Goal: Task Accomplishment & Management: Manage account settings

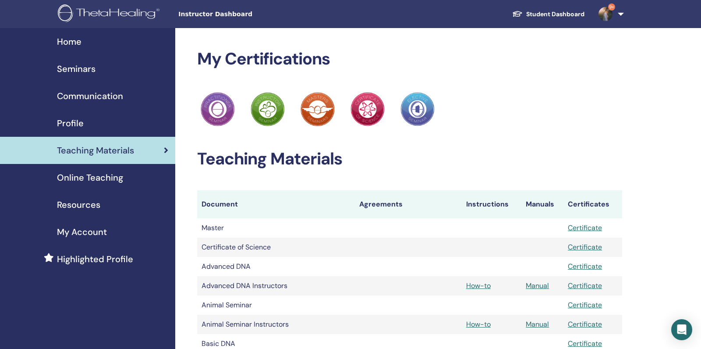
click at [74, 69] on span "Seminars" at bounding box center [76, 68] width 39 height 13
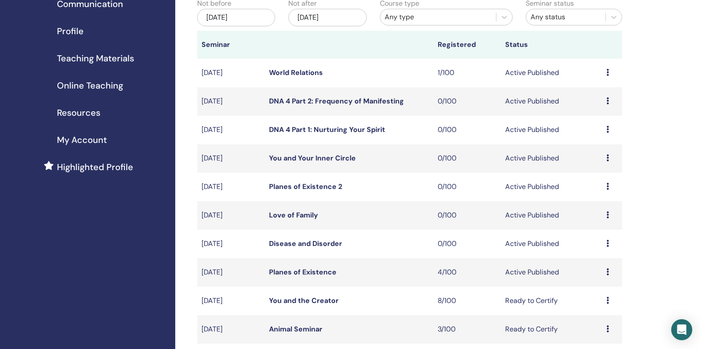
scroll to position [117, 0]
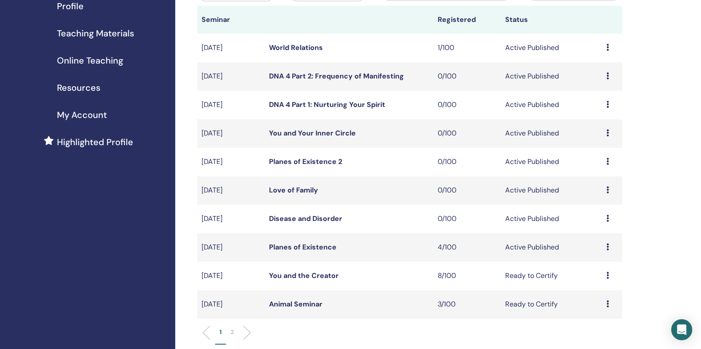
click at [297, 251] on link "Planes of Existence" at bounding box center [302, 246] width 67 height 9
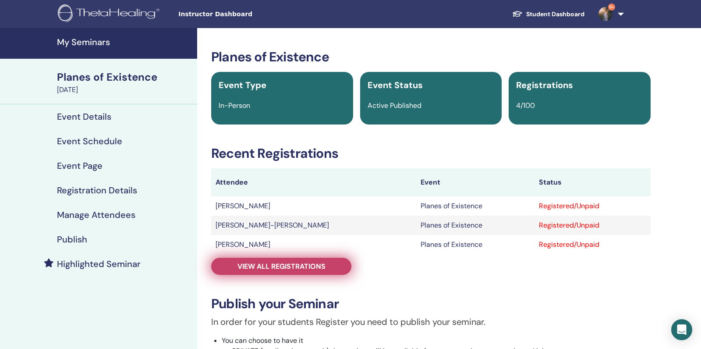
click at [291, 265] on span "View all registrations" at bounding box center [281, 266] width 88 height 9
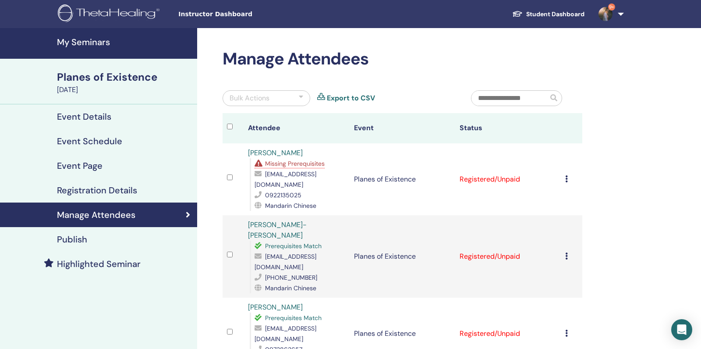
click at [569, 175] on div "Cancel Registration Do not auto-certify Mark as Paid Mark as Unpaid Mark as Abs…" at bounding box center [571, 179] width 12 height 11
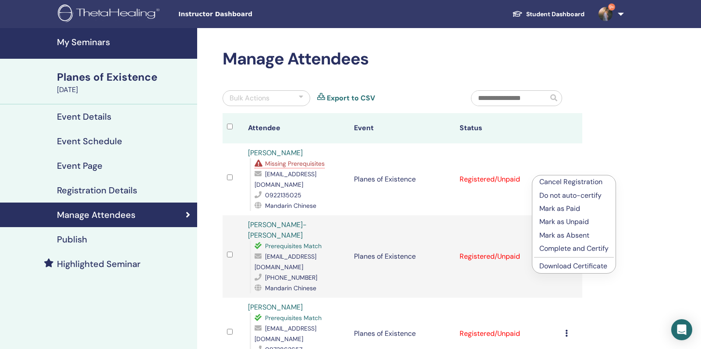
click at [581, 195] on p "Do not auto-certify" at bounding box center [573, 195] width 69 height 11
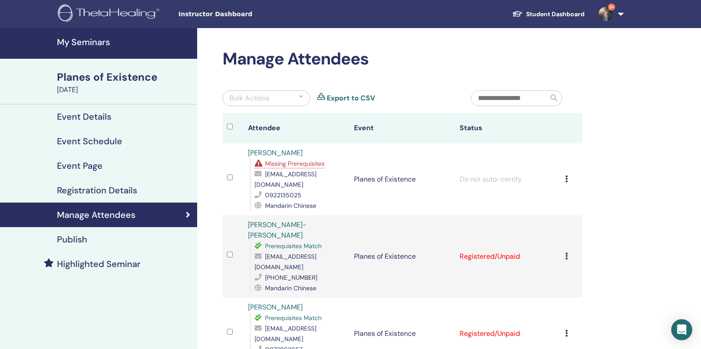
click at [274, 150] on link "[PERSON_NAME]" at bounding box center [275, 152] width 55 height 9
click at [89, 123] on link "Event Details" at bounding box center [98, 116] width 197 height 25
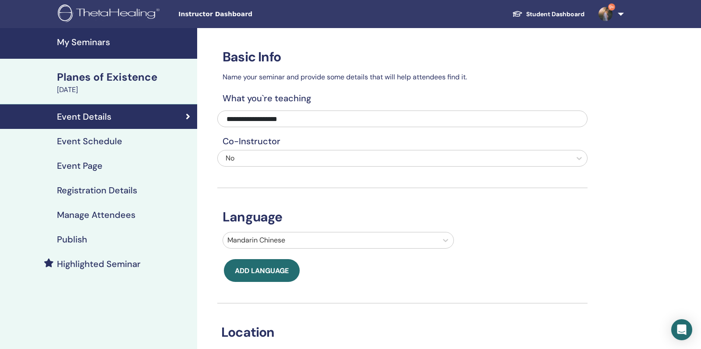
click at [93, 38] on h4 "My Seminars" at bounding box center [124, 42] width 135 height 11
